Goal: Task Accomplishment & Management: Use online tool/utility

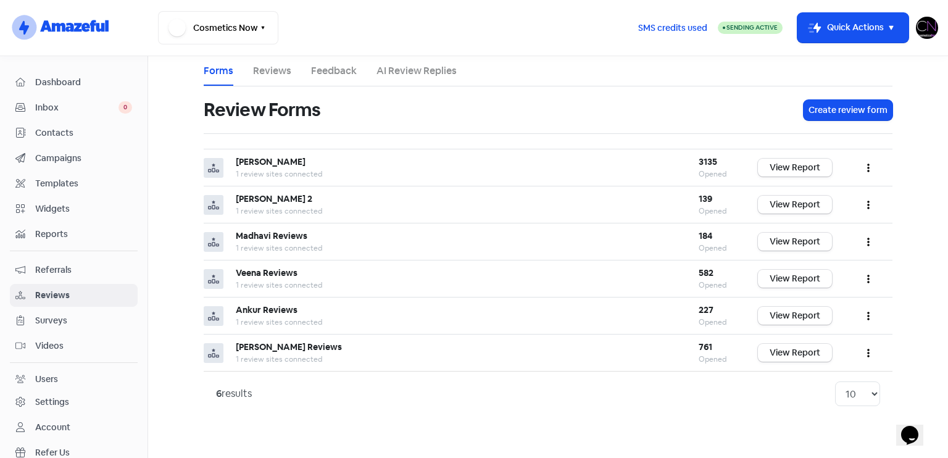
click at [97, 83] on span "Dashboard" at bounding box center [83, 82] width 97 height 13
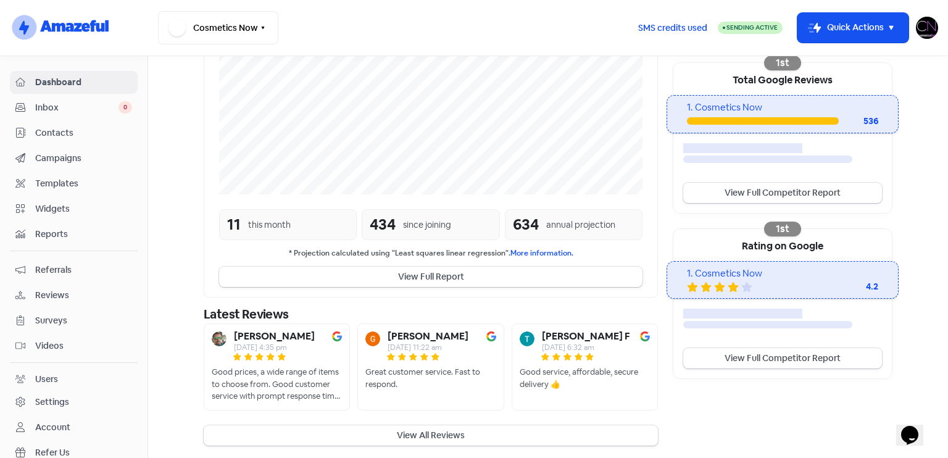
scroll to position [246, 0]
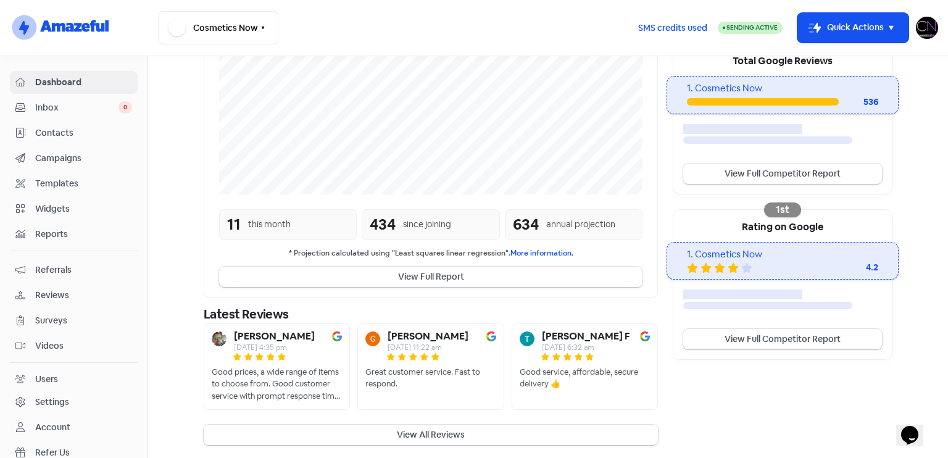
click at [466, 428] on button "View All Reviews" at bounding box center [431, 435] width 454 height 20
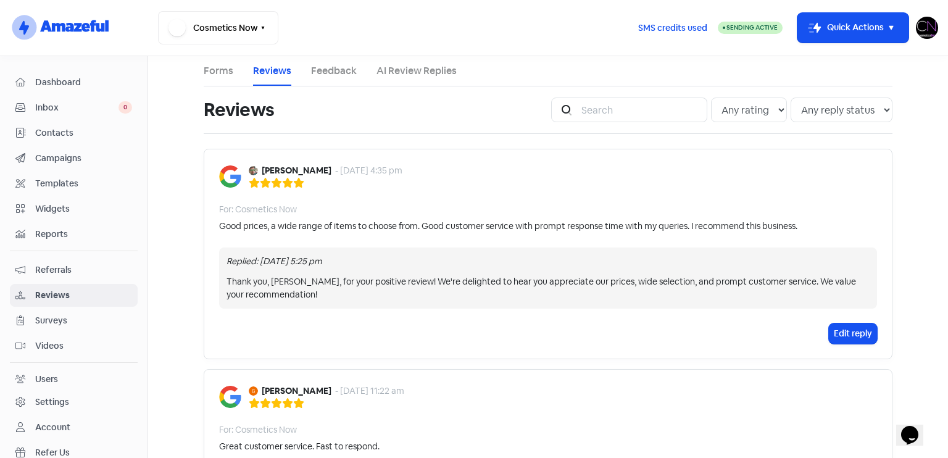
click at [331, 65] on link "Feedback" at bounding box center [334, 71] width 46 height 15
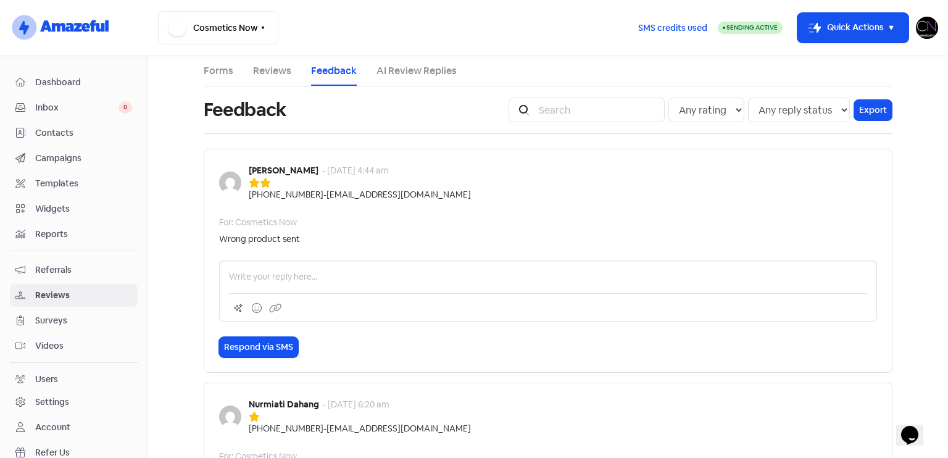
click at [75, 70] on nav "Dashboard Inbox 0 Contacts Campaigns Templates Widgets Reports Referrals Review…" at bounding box center [74, 257] width 148 height 402
click at [81, 89] on div "Dashboard" at bounding box center [73, 82] width 117 height 14
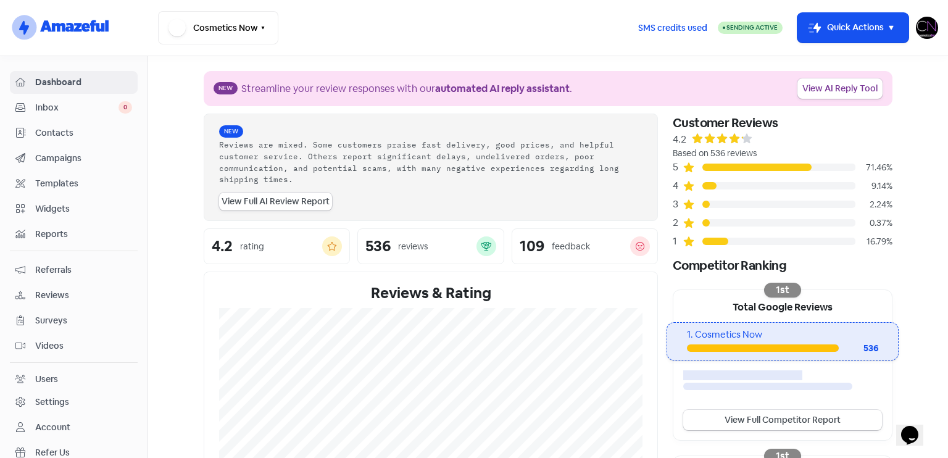
click at [79, 296] on span "Reviews" at bounding box center [83, 295] width 97 height 13
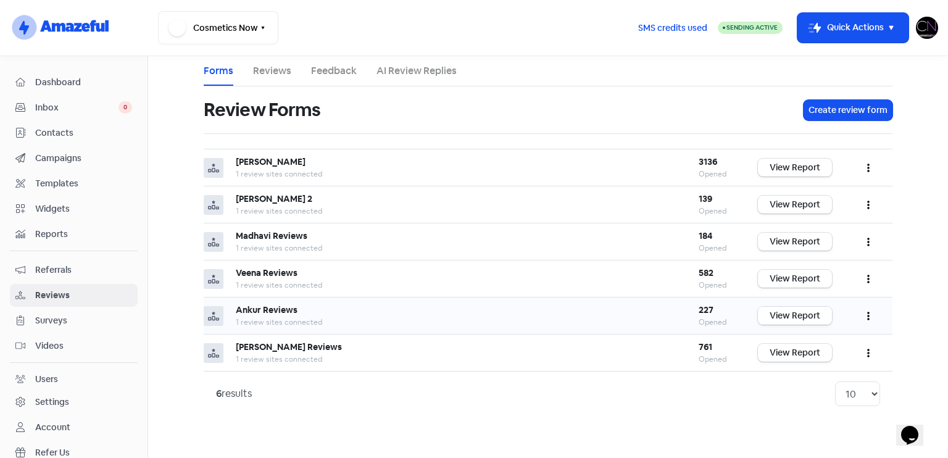
click at [779, 311] on link "View Report" at bounding box center [795, 316] width 74 height 18
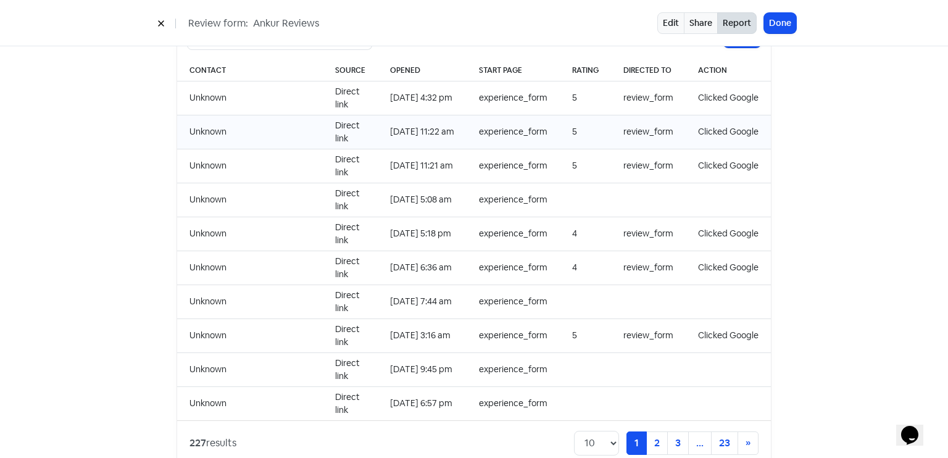
scroll to position [1268, 0]
